Goal: Task Accomplishment & Management: Use online tool/utility

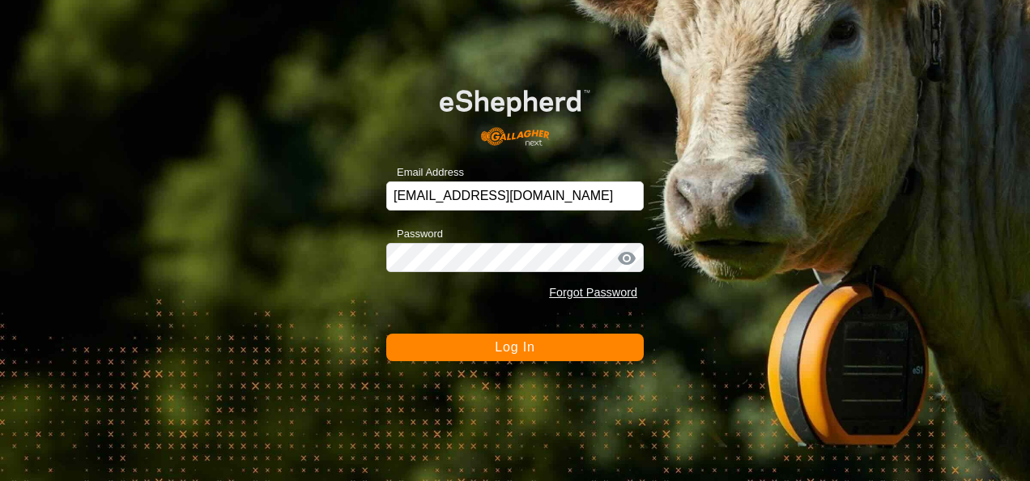
click at [588, 357] on button "Log In" at bounding box center [514, 348] width 257 height 28
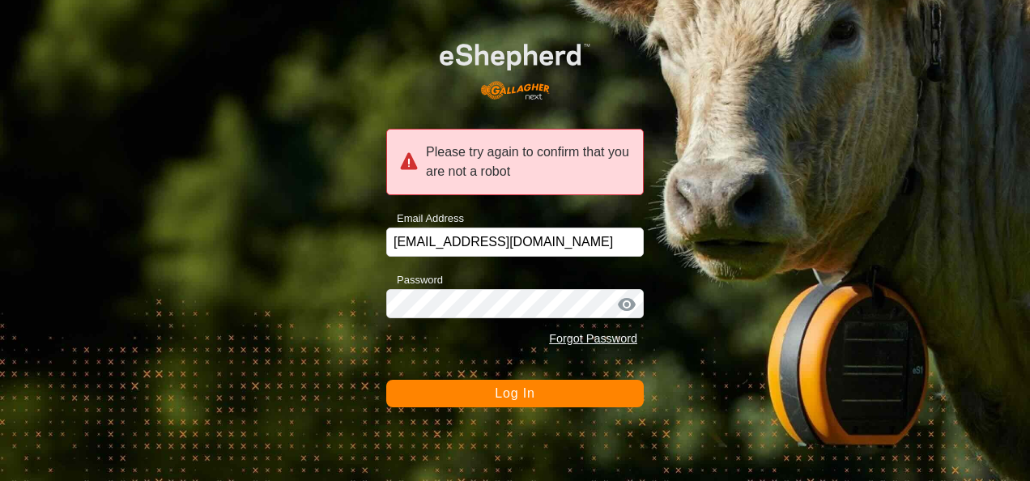
click at [535, 391] on button "Log In" at bounding box center [514, 394] width 257 height 28
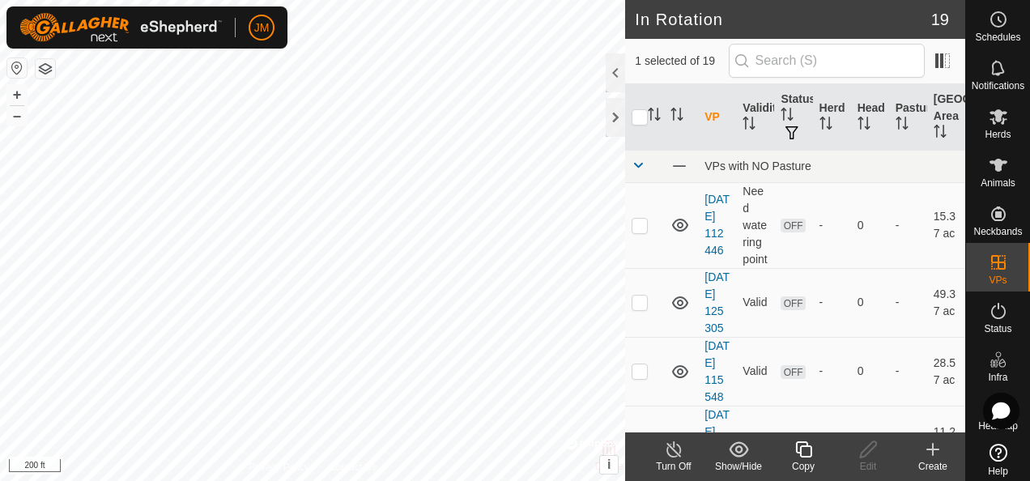
checkbox input "false"
checkbox input "true"
click at [868, 452] on icon at bounding box center [868, 449] width 16 height 16
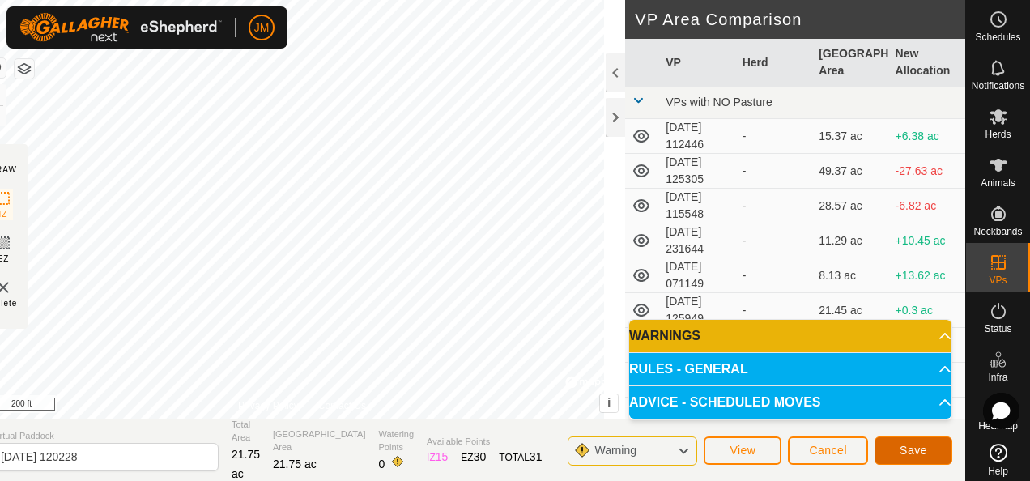
click at [921, 444] on span "Save" at bounding box center [913, 450] width 28 height 13
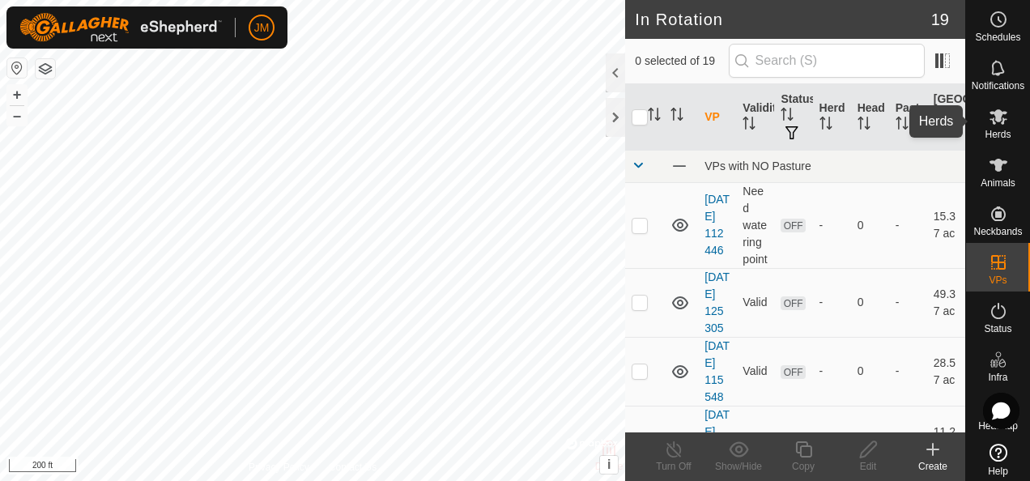
click at [992, 117] on icon at bounding box center [998, 116] width 18 height 15
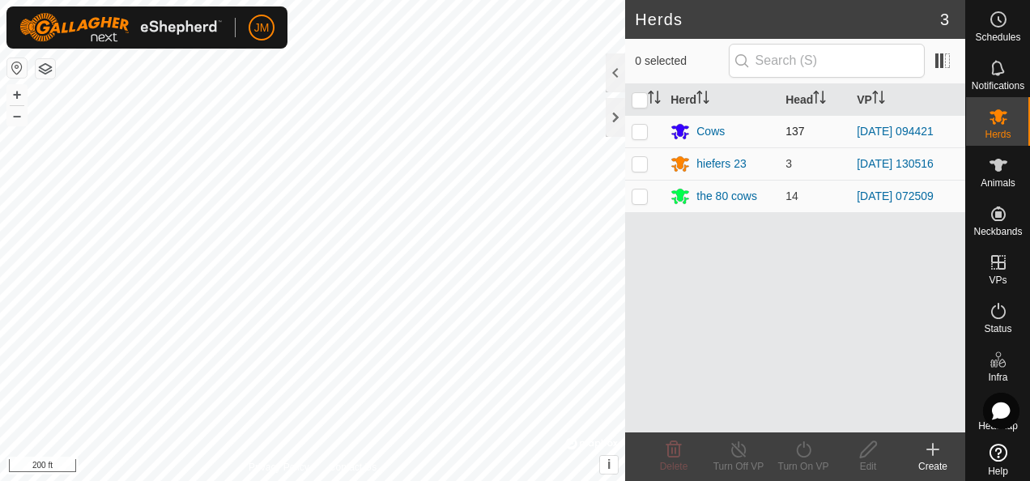
click at [639, 131] on p-checkbox at bounding box center [639, 131] width 16 height 13
checkbox input "true"
click at [804, 452] on icon at bounding box center [803, 449] width 20 height 19
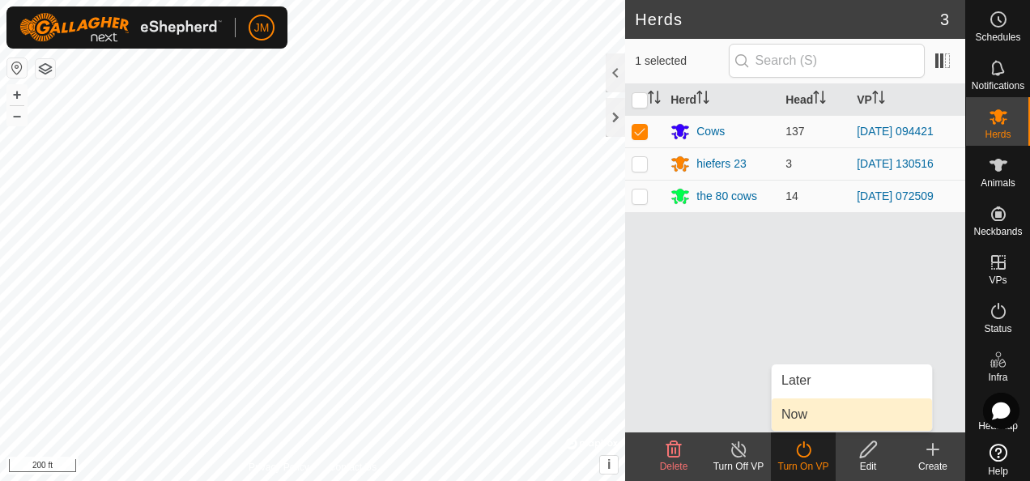
click at [803, 411] on link "Now" at bounding box center [851, 414] width 160 height 32
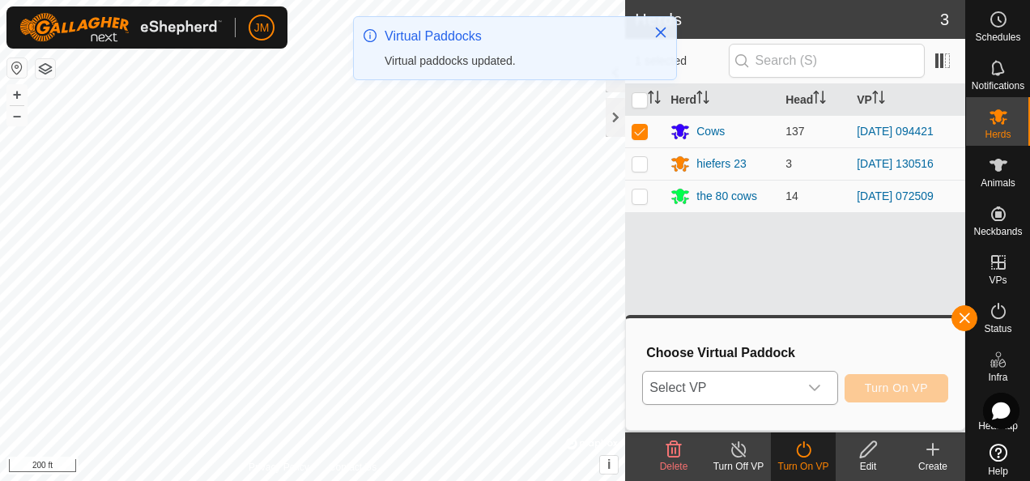
click at [818, 385] on icon "dropdown trigger" at bounding box center [814, 387] width 13 height 13
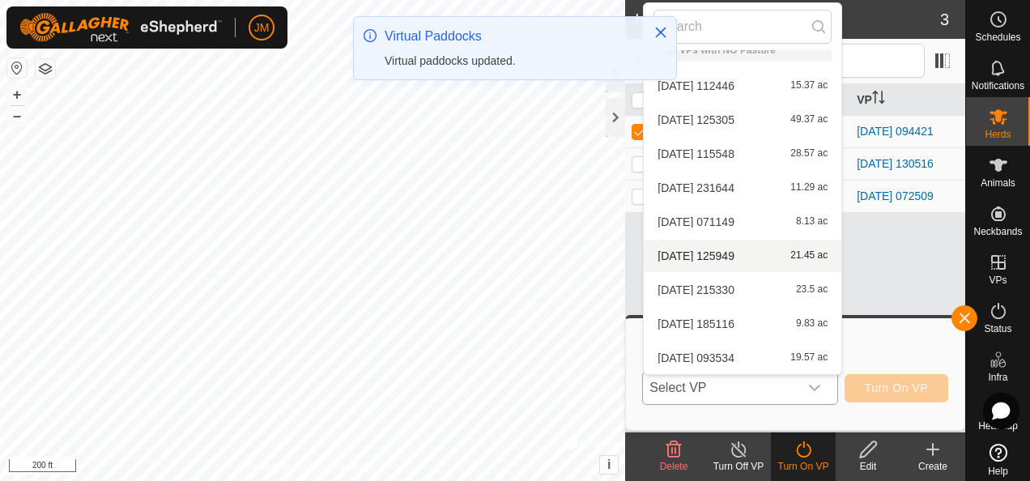
scroll to position [358, 0]
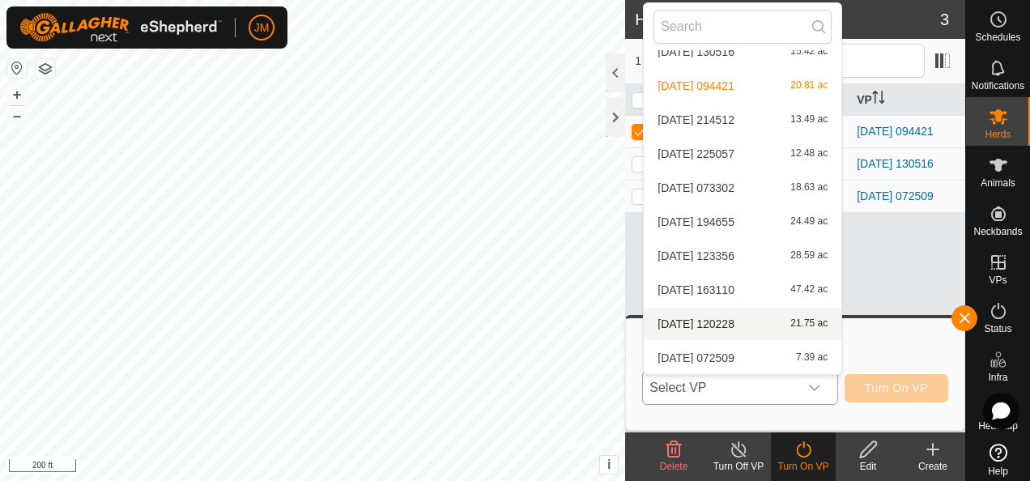
click at [700, 314] on li "[DATE] 120228 21.75 ac" at bounding box center [743, 324] width 198 height 32
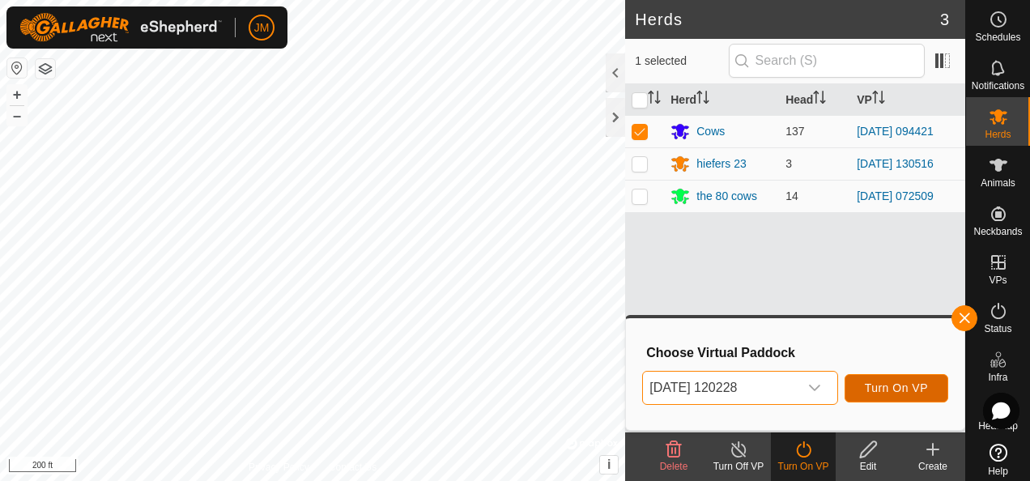
click at [876, 384] on span "Turn On VP" at bounding box center [896, 387] width 63 height 13
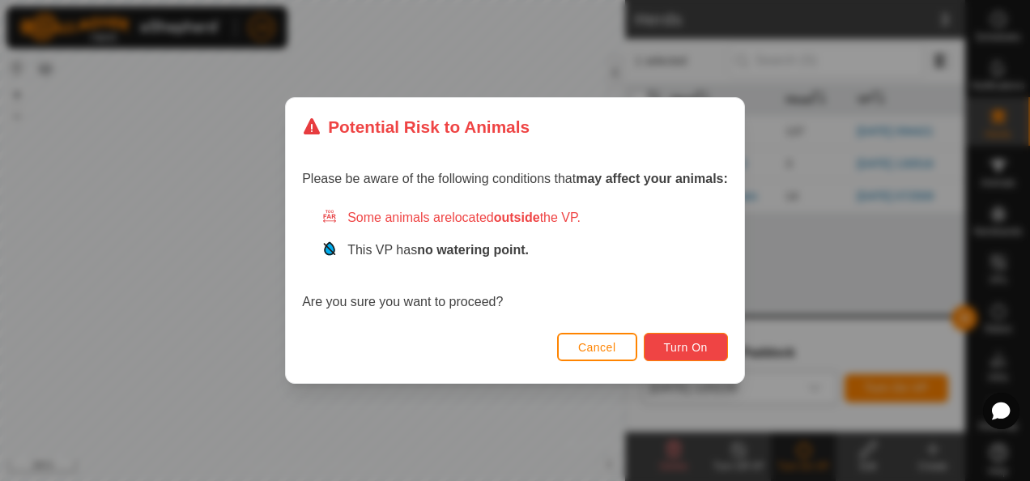
click at [689, 338] on button "Turn On" at bounding box center [686, 347] width 84 height 28
